Goal: Task Accomplishment & Management: Manage account settings

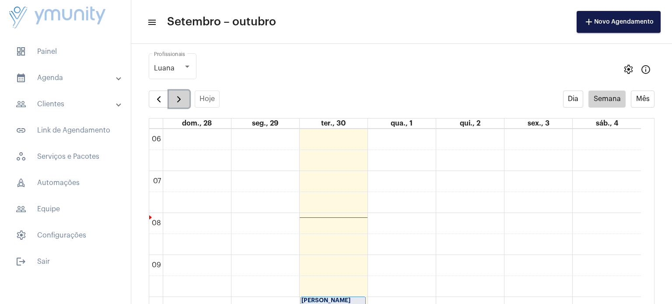
click at [177, 100] on span "button" at bounding box center [179, 99] width 11 height 11
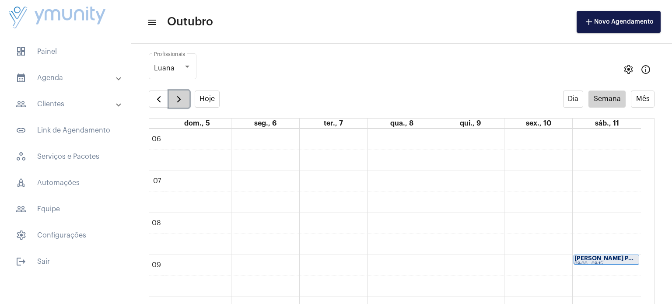
click at [178, 100] on span "button" at bounding box center [179, 99] width 11 height 11
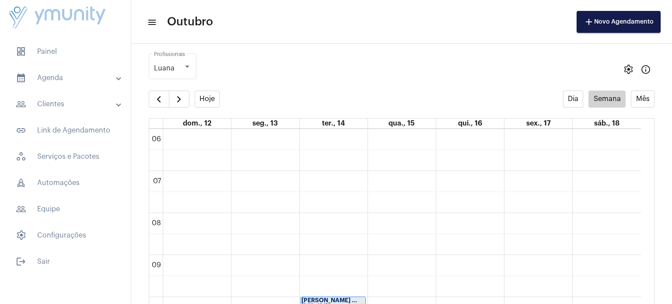
drag, startPoint x: 650, startPoint y: 217, endPoint x: 652, endPoint y: 250, distance: 32.9
click at [652, 250] on full-calendar "Hoje Dia Semana Mês dom., 12 seg., 13 ter., 14 qua., 15 qui., 16 sex., 17 sáb.,…" at bounding box center [401, 219] width 541 height 256
click at [177, 100] on span "button" at bounding box center [179, 99] width 11 height 11
click at [158, 93] on button "button" at bounding box center [159, 100] width 21 height 18
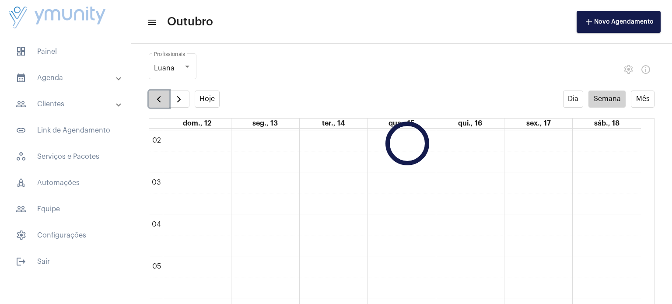
scroll to position [252, 0]
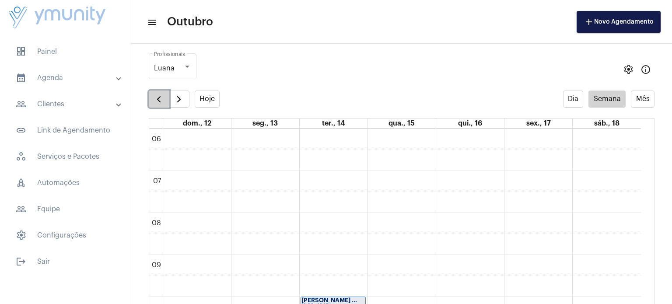
click at [158, 93] on button "button" at bounding box center [159, 100] width 21 height 18
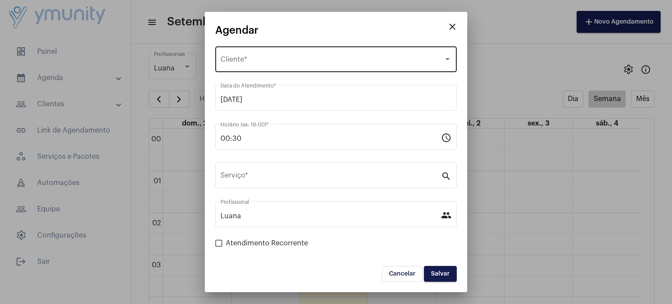
click at [273, 59] on span "Selecione o Cliente" at bounding box center [332, 61] width 223 height 8
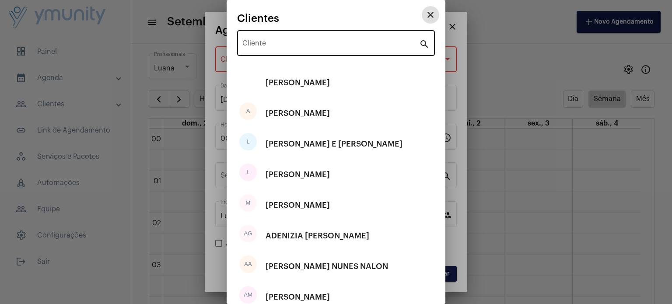
click at [271, 44] on input "Cliente" at bounding box center [331, 45] width 177 height 8
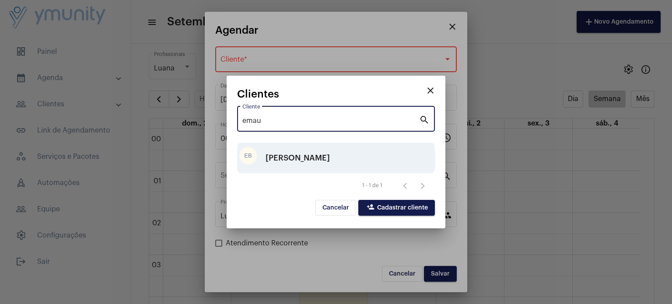
type input "emau"
click at [330, 157] on div "[PERSON_NAME]" at bounding box center [298, 158] width 64 height 26
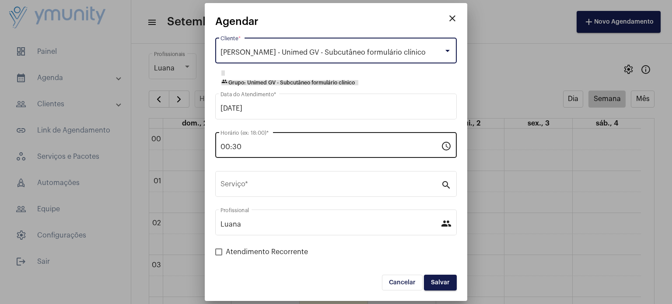
click at [326, 144] on input "00:30" at bounding box center [331, 147] width 221 height 8
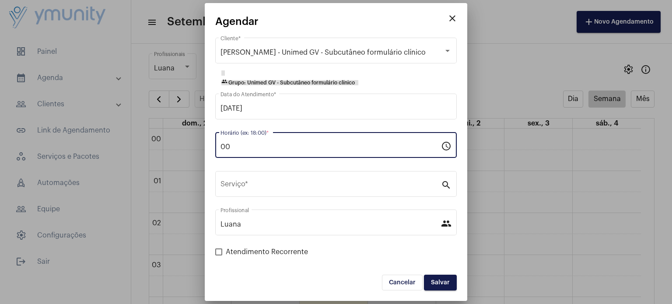
type input "0"
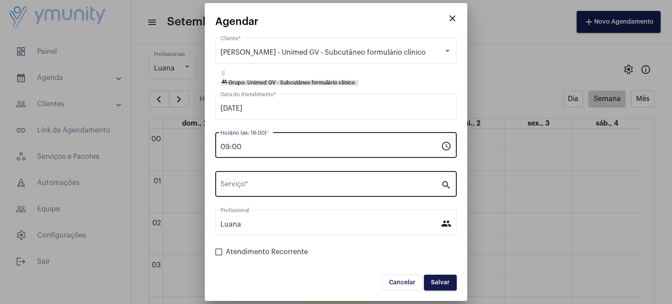
type input "09:00"
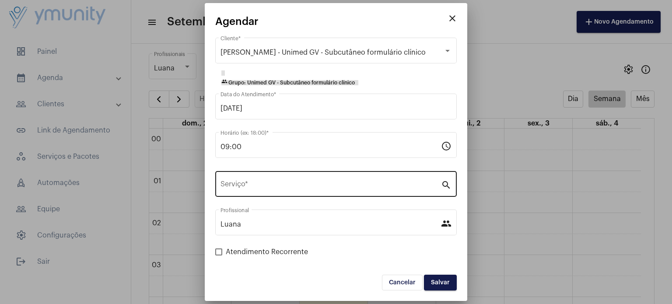
click at [312, 190] on div "Serviço *" at bounding box center [331, 183] width 221 height 28
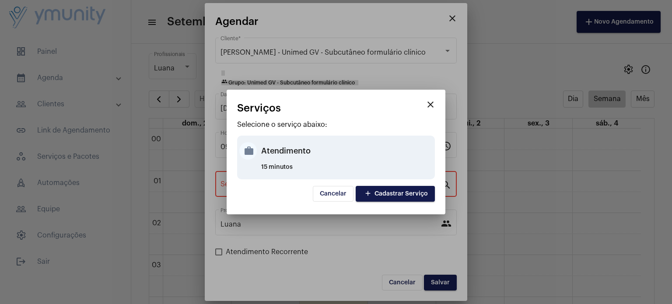
click at [291, 143] on div "Atendimento" at bounding box center [347, 151] width 172 height 26
type input "Atendimento"
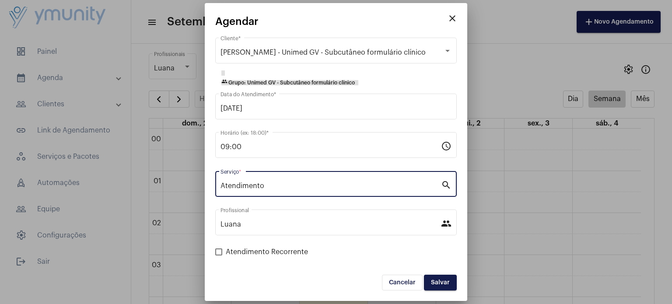
click at [432, 281] on span "Salvar" at bounding box center [440, 283] width 19 height 6
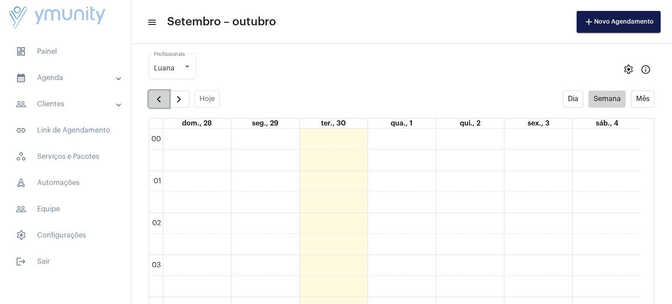
click at [157, 97] on span "button" at bounding box center [159, 99] width 11 height 11
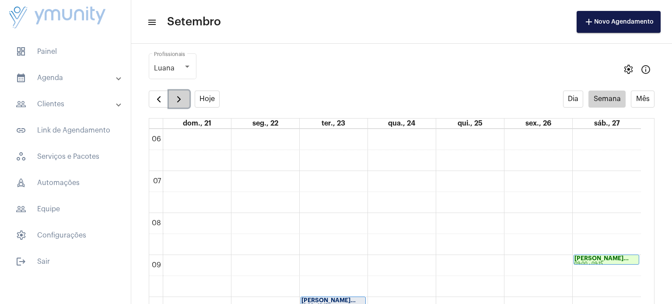
click at [180, 98] on span "button" at bounding box center [179, 99] width 11 height 11
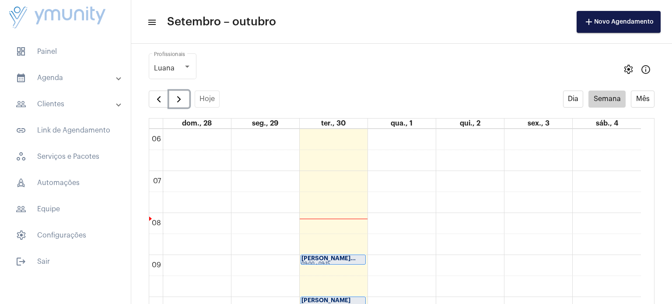
click at [347, 256] on strong "[PERSON_NAME]..." at bounding box center [329, 259] width 54 height 6
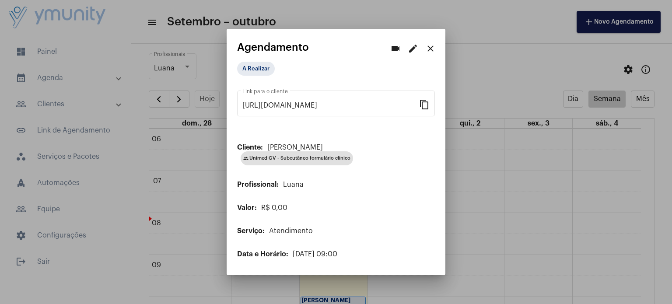
click at [415, 51] on mat-icon "edit" at bounding box center [413, 48] width 11 height 11
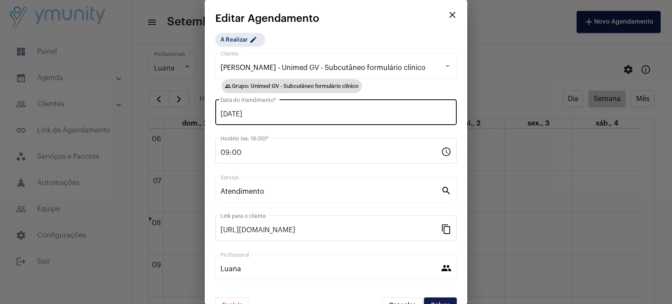
click at [345, 109] on div "[DATE] Data do Atendimento *" at bounding box center [336, 112] width 231 height 28
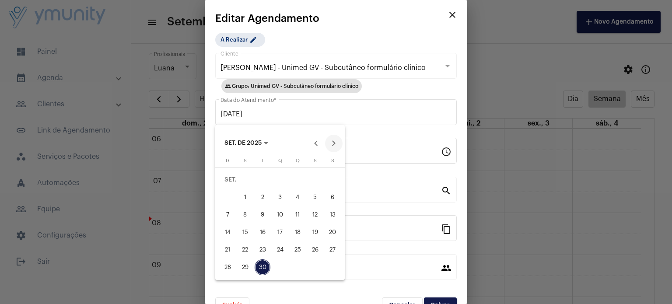
click at [334, 142] on button "Next month" at bounding box center [334, 144] width 18 height 18
click at [262, 190] on div "7" at bounding box center [263, 198] width 16 height 16
type input "[DATE]"
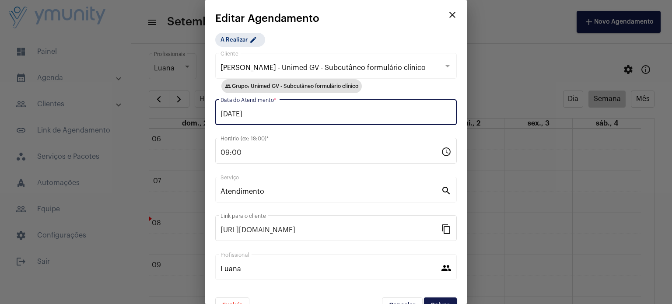
click at [438, 303] on span "Salvar" at bounding box center [440, 306] width 19 height 6
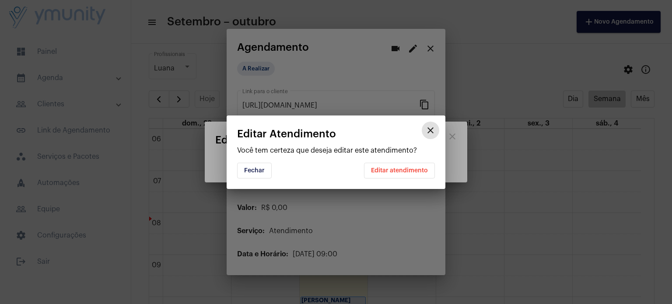
click at [416, 166] on button "Editar atendimento" at bounding box center [399, 171] width 71 height 16
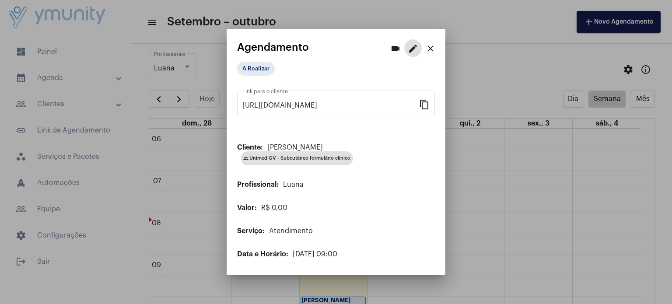
click at [430, 48] on mat-icon "close" at bounding box center [431, 48] width 11 height 11
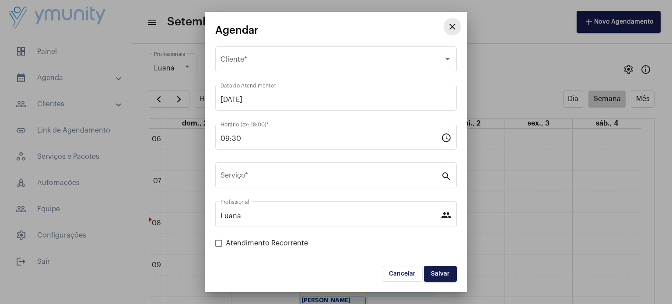
click at [455, 21] on button "close" at bounding box center [453, 27] width 18 height 18
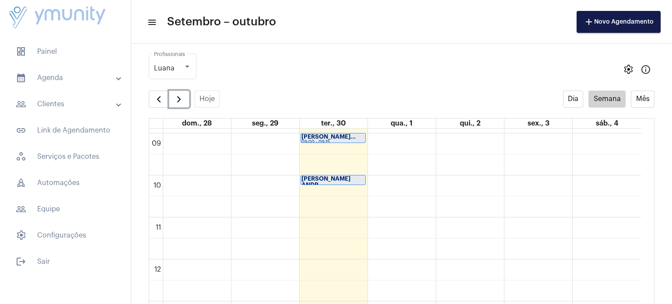
scroll to position [376, 0]
click at [337, 134] on strong "[PERSON_NAME]..." at bounding box center [329, 135] width 54 height 6
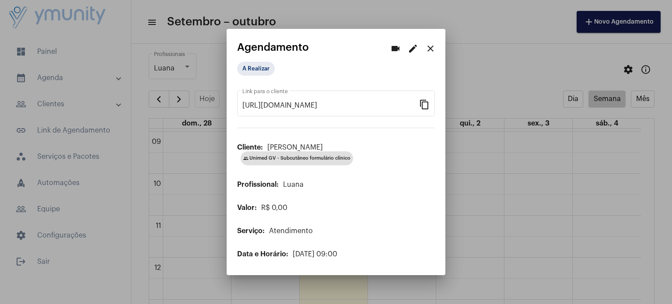
click at [429, 47] on mat-icon "close" at bounding box center [431, 48] width 11 height 11
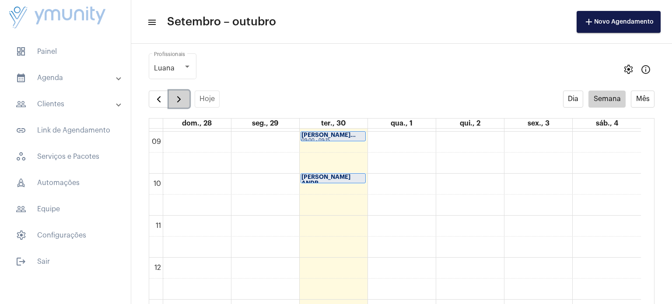
click at [180, 99] on span "button" at bounding box center [179, 99] width 11 height 11
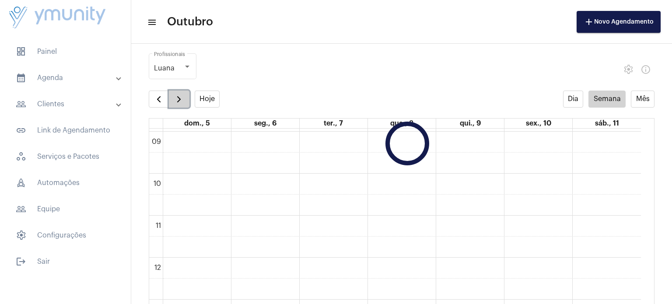
scroll to position [252, 0]
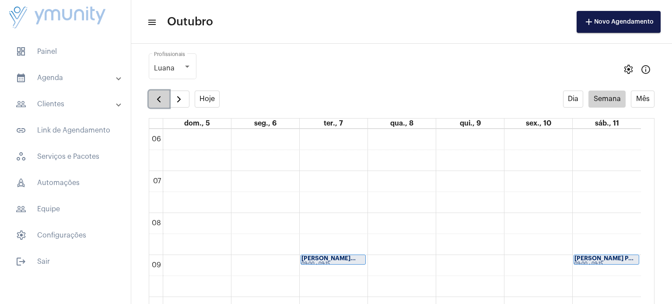
click at [160, 102] on span "button" at bounding box center [159, 99] width 11 height 11
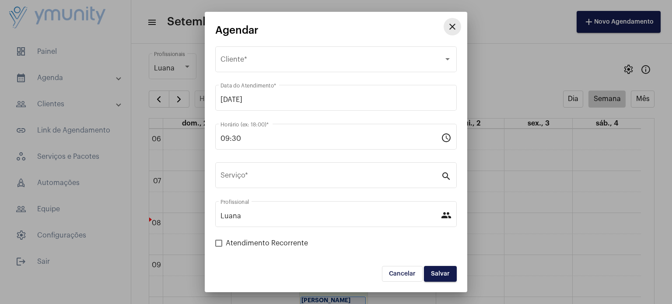
click at [457, 28] on mat-icon "close" at bounding box center [452, 26] width 11 height 11
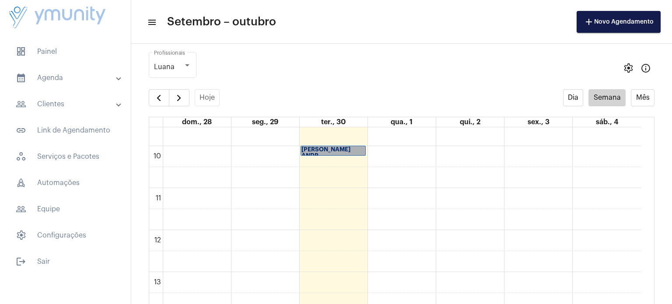
scroll to position [400, 0]
click at [325, 148] on link "[PERSON_NAME] ANDR... 10:00 - 10:15" at bounding box center [333, 153] width 65 height 10
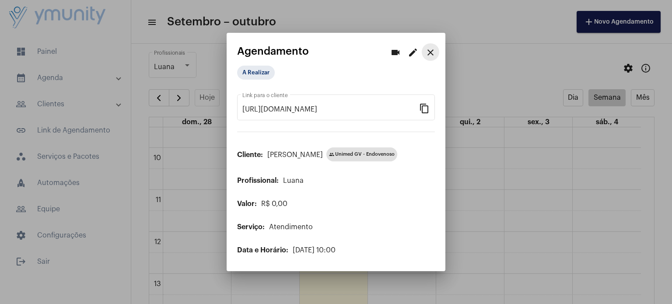
click at [429, 49] on mat-icon "close" at bounding box center [431, 52] width 11 height 11
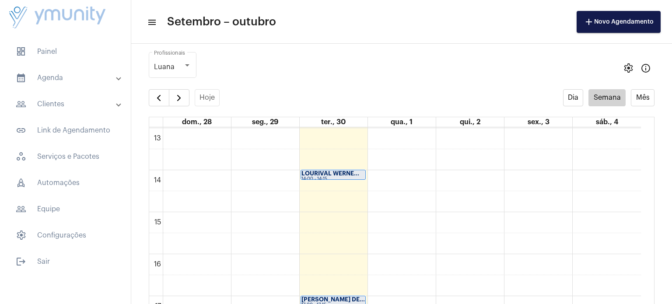
scroll to position [565, 0]
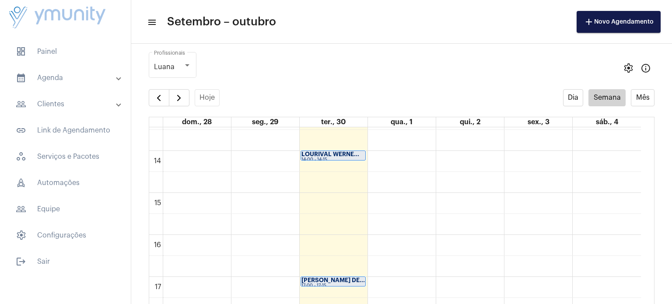
click at [336, 151] on div "LOURIVAL WERNE..." at bounding box center [333, 154] width 63 height 6
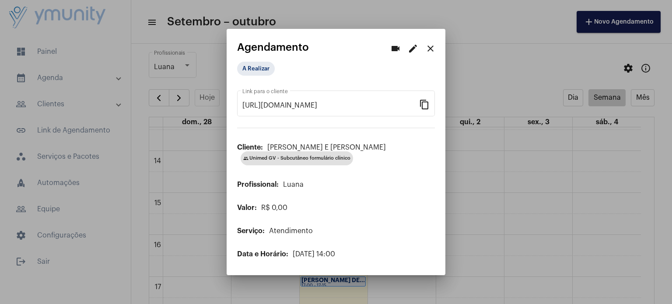
click at [431, 46] on mat-icon "close" at bounding box center [431, 48] width 11 height 11
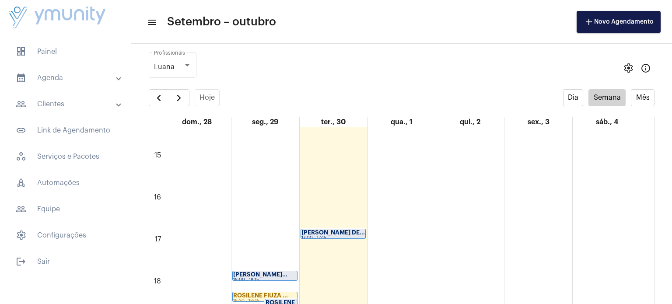
scroll to position [634, 0]
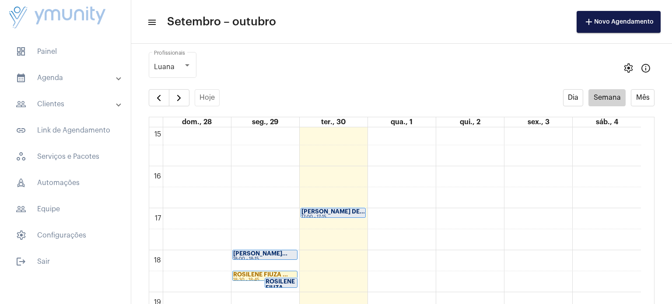
click at [343, 208] on div "[PERSON_NAME] DE... 17:00 - 17:15" at bounding box center [333, 212] width 64 height 9
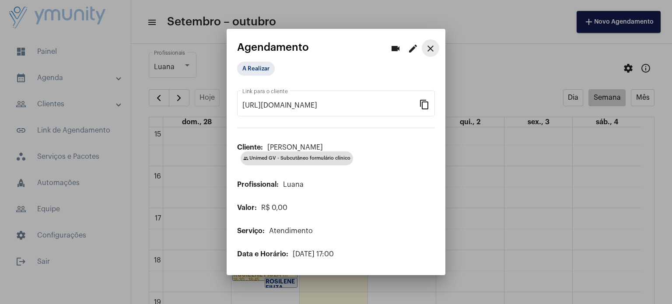
click at [431, 43] on mat-icon "close" at bounding box center [431, 48] width 11 height 11
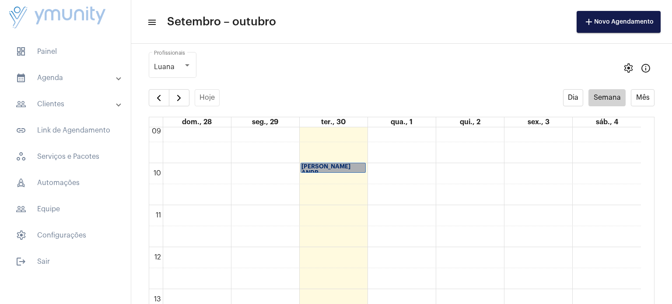
scroll to position [373, 0]
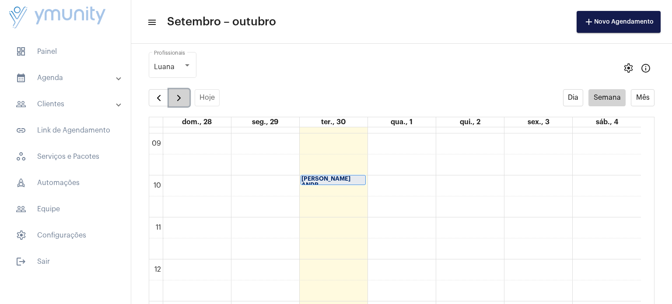
click at [181, 99] on span "button" at bounding box center [179, 98] width 11 height 11
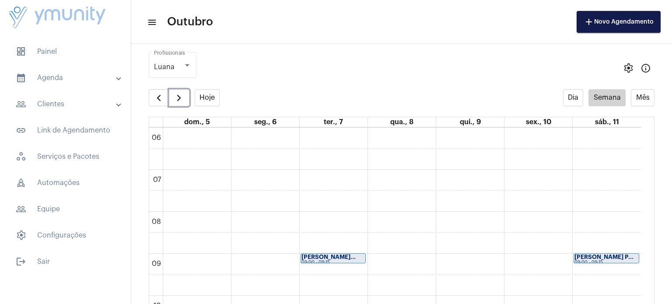
click at [364, 260] on div "09:00 - 09:15" at bounding box center [333, 262] width 63 height 5
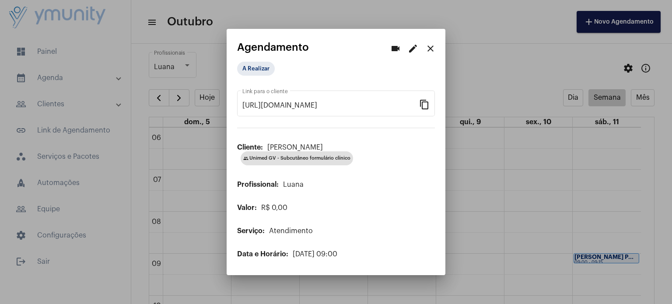
click at [433, 44] on mat-icon "close" at bounding box center [431, 48] width 11 height 11
